Goal: Information Seeking & Learning: Learn about a topic

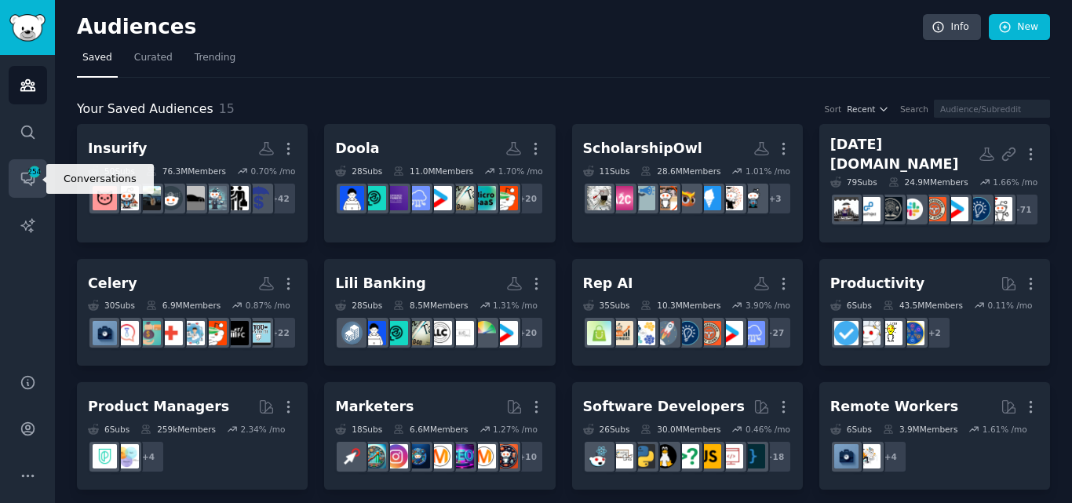
click at [27, 173] on icon "Sidebar" at bounding box center [27, 179] width 13 height 13
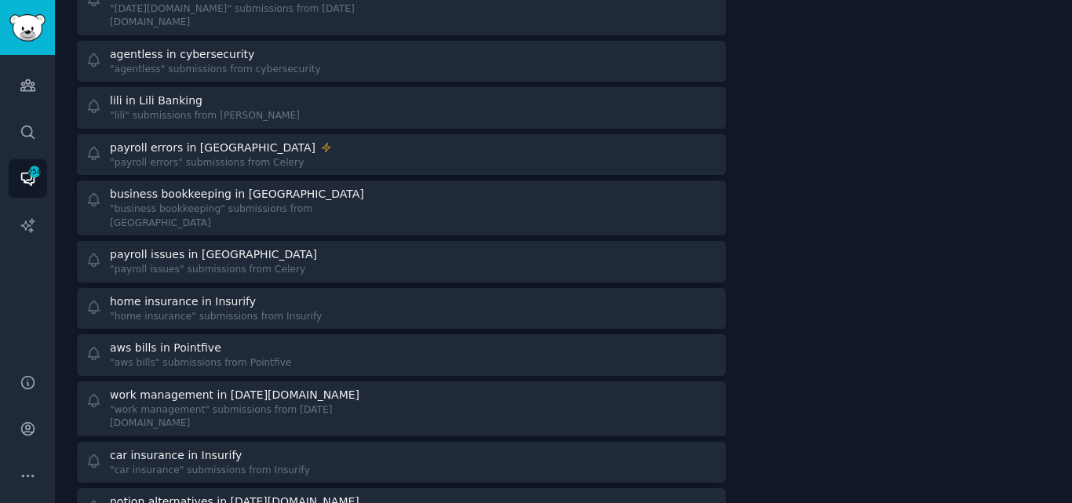
scroll to position [1537, 0]
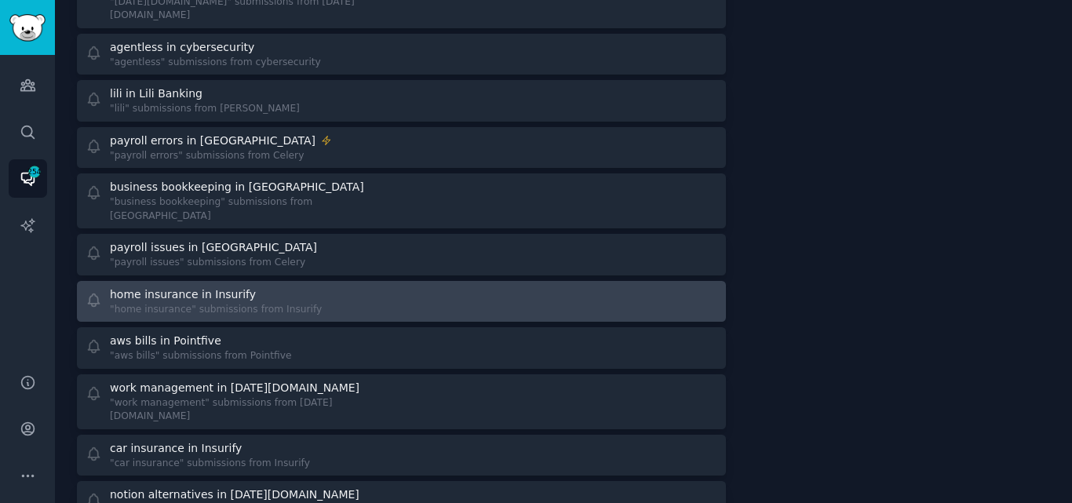
click at [318, 286] on div "home insurance in Insurify "home insurance" submissions from Insurify" at bounding box center [238, 301] width 305 height 31
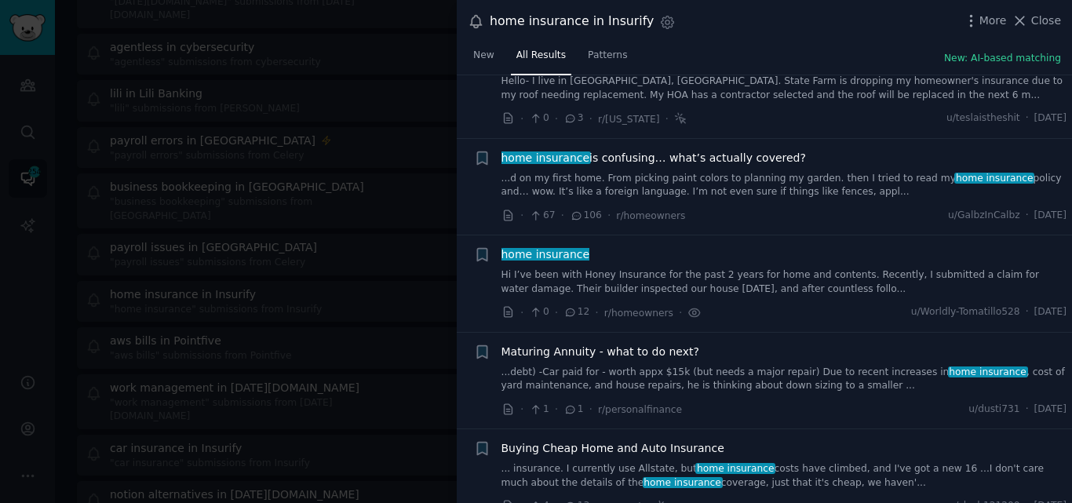
scroll to position [2295, 0]
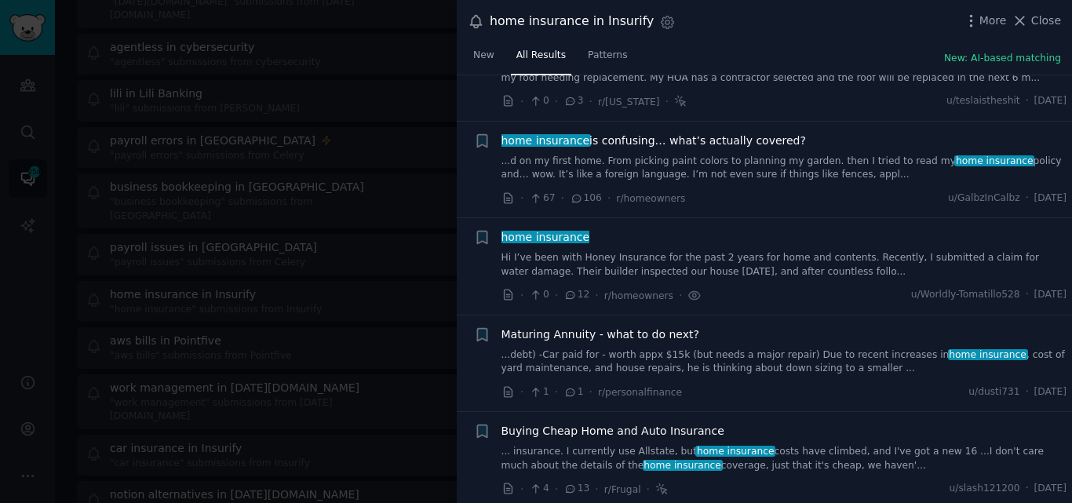
click at [759, 251] on link "Hi I’ve been with Honey Insurance for the past 2 years for home and contents. R…" at bounding box center [784, 264] width 566 height 27
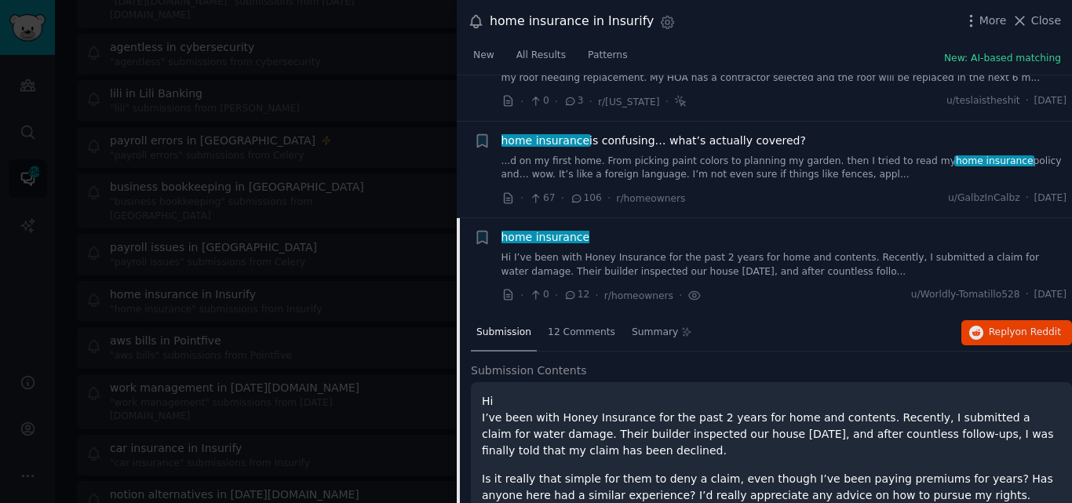
scroll to position [2411, 0]
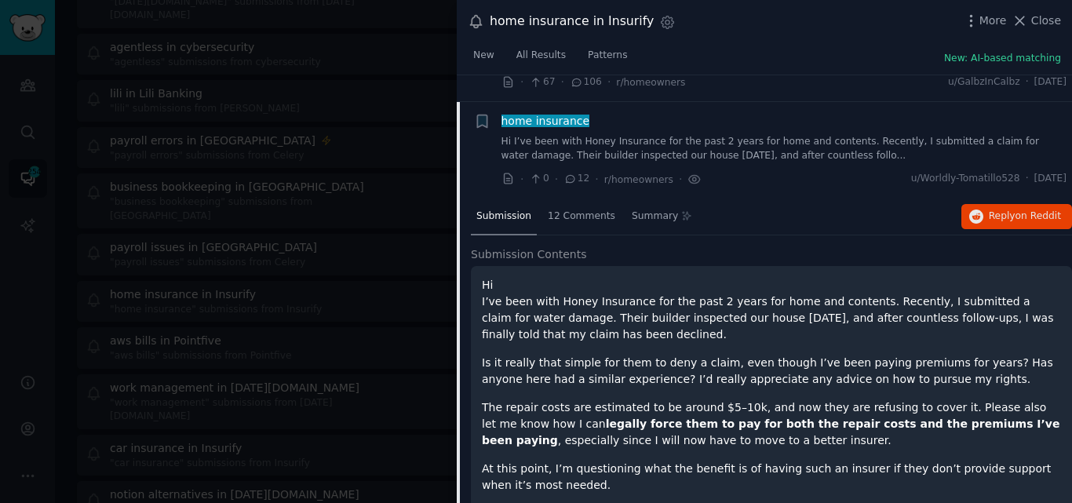
click at [521, 115] on span "home insurance" at bounding box center [545, 121] width 91 height 13
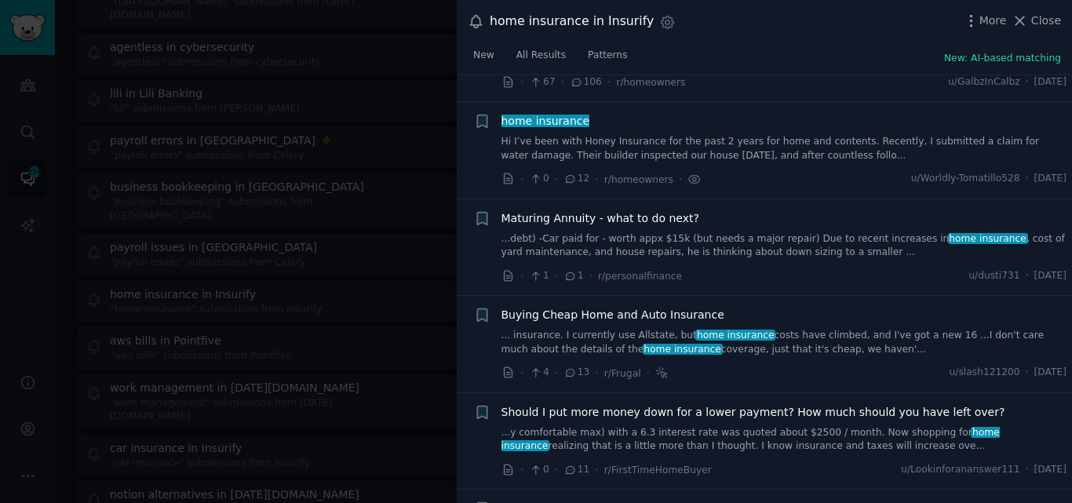
click at [683, 329] on link "... insurance. I currently use Allstate, but home insurance costs have climbed,…" at bounding box center [784, 342] width 566 height 27
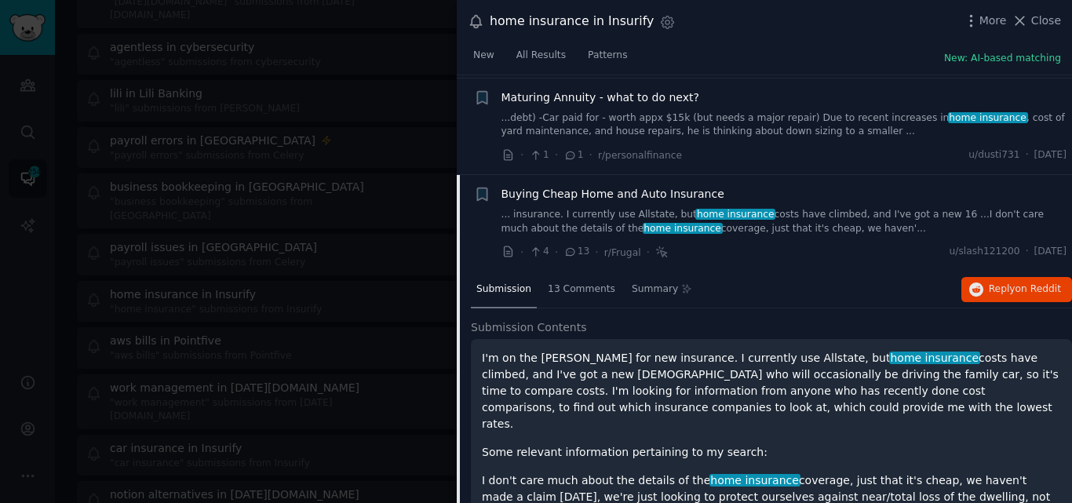
scroll to position [2605, 0]
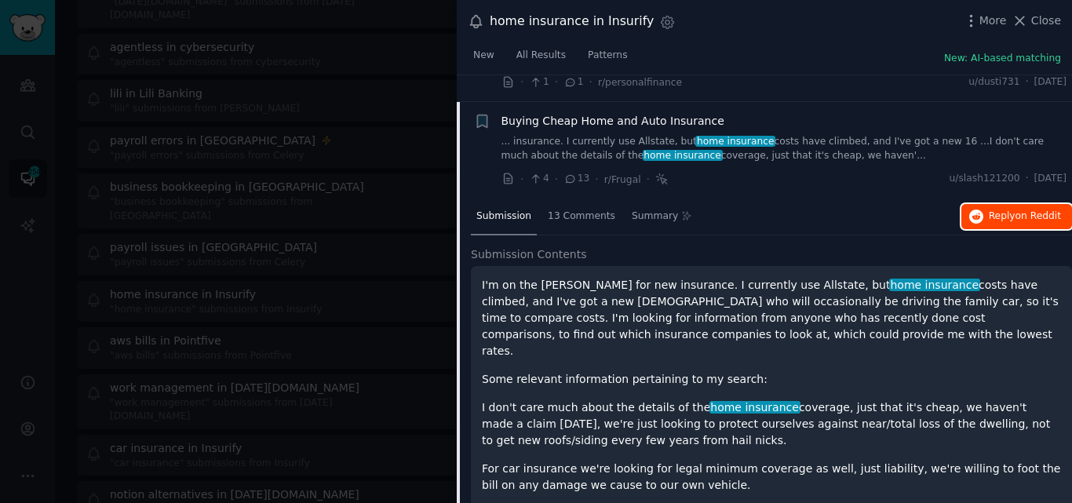
click at [981, 209] on icon "button" at bounding box center [976, 216] width 14 height 14
